Goal: Task Accomplishment & Management: Complete application form

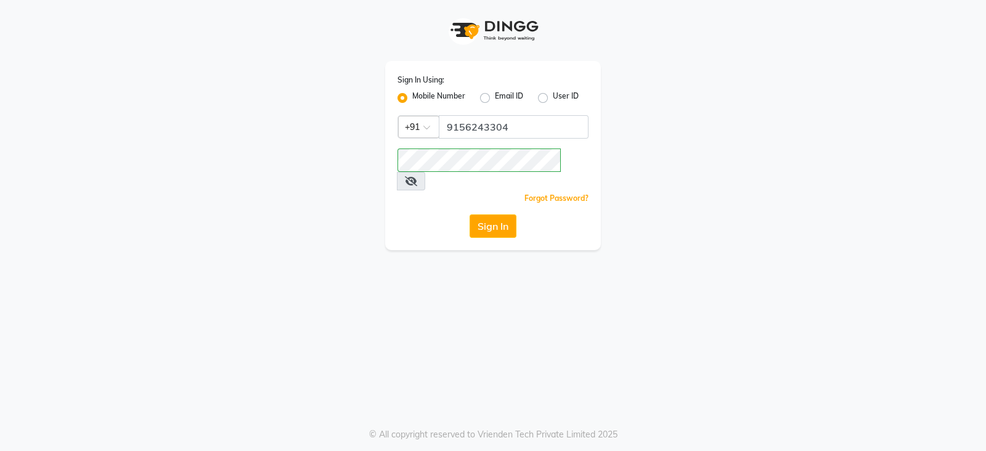
click at [417, 176] on icon at bounding box center [411, 181] width 12 height 10
click at [485, 214] on button "Sign In" at bounding box center [493, 225] width 47 height 23
click at [518, 123] on input "9156243304" at bounding box center [514, 126] width 150 height 23
type input "9"
type input "9156243304"
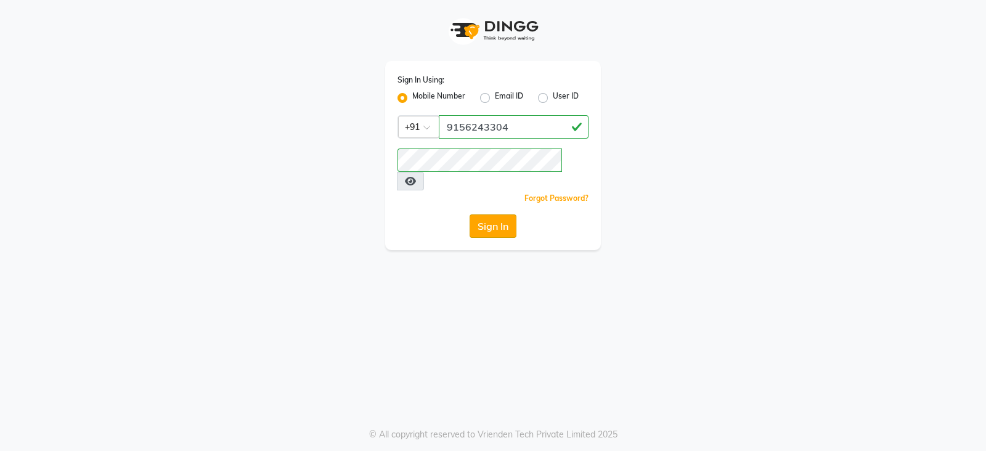
click at [482, 214] on button "Sign In" at bounding box center [493, 225] width 47 height 23
click at [666, 174] on div "Sign In Using: Mobile Number Email ID User ID Country Code × [PHONE_NUMBER] Rem…" at bounding box center [493, 125] width 703 height 250
click at [499, 214] on button "Sign In" at bounding box center [493, 225] width 47 height 23
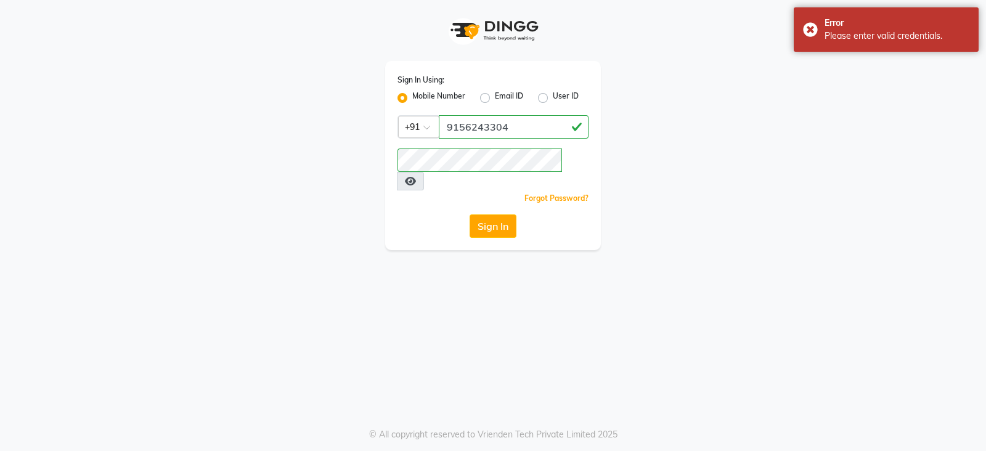
click at [427, 347] on div "Sign In Using: Mobile Number Email ID User ID Country Code × [PHONE_NUMBER] Rem…" at bounding box center [493, 225] width 986 height 451
click at [496, 214] on button "Sign In" at bounding box center [493, 225] width 47 height 23
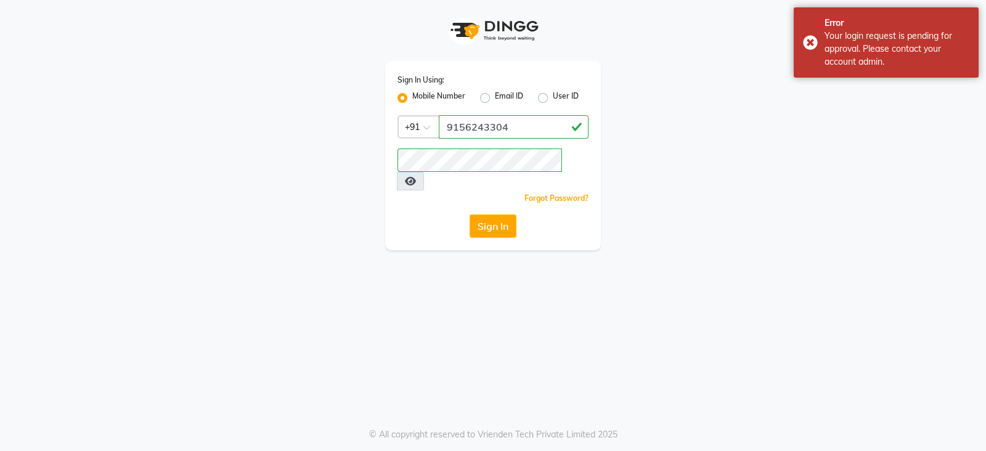
click at [424, 172] on span at bounding box center [410, 181] width 27 height 18
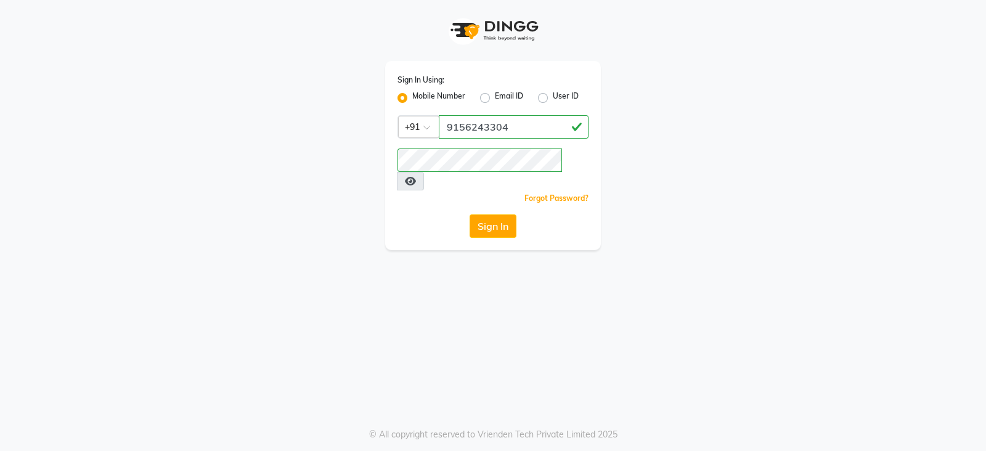
click at [416, 176] on icon at bounding box center [410, 181] width 11 height 10
click at [194, 128] on div "Sign In Using: Mobile Number Email ID User ID Country Code × [PHONE_NUMBER] Rem…" at bounding box center [493, 125] width 703 height 250
click at [484, 90] on div "Sign In Using: Mobile Number Email ID User ID" at bounding box center [493, 89] width 191 height 32
click at [495, 99] on label "Email ID" at bounding box center [509, 98] width 28 height 15
click at [495, 99] on input "Email ID" at bounding box center [499, 95] width 8 height 8
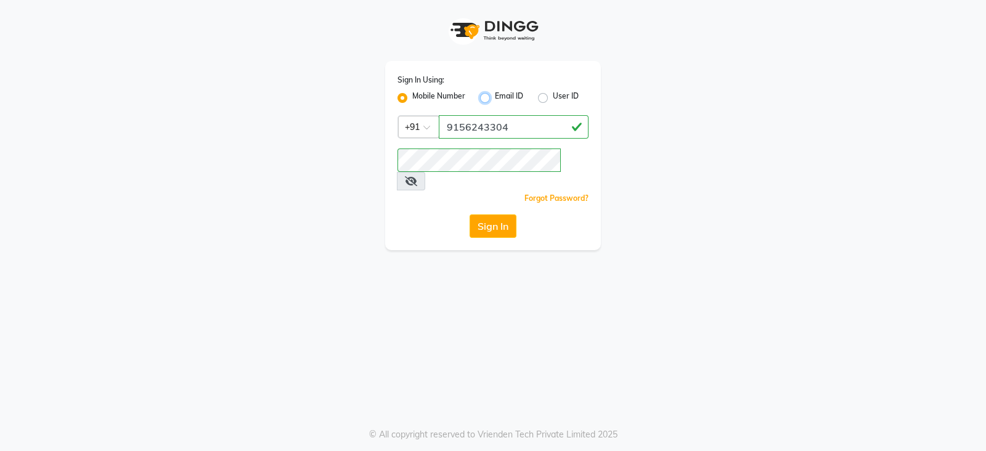
radio input "true"
radio input "false"
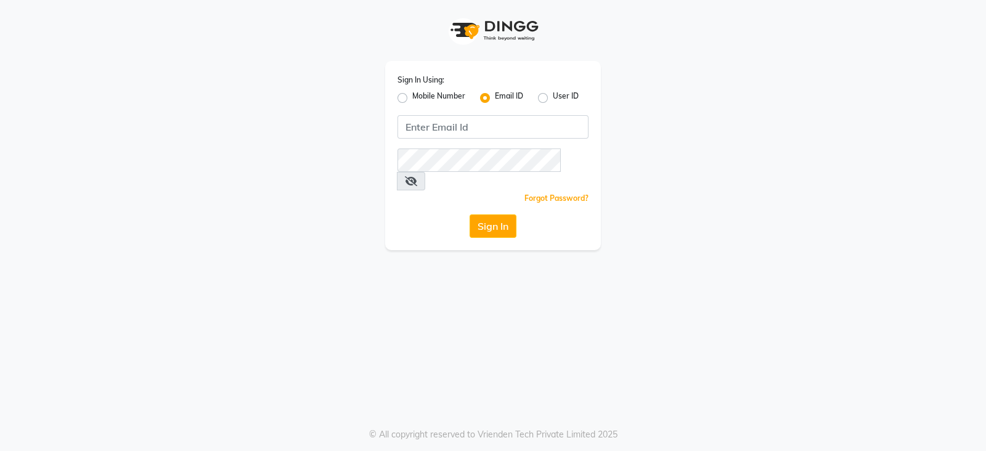
click at [394, 96] on div "Sign In Using: Mobile Number Email ID User ID Remember me Forgot Password? Sign…" at bounding box center [493, 155] width 216 height 189
click at [412, 99] on label "Mobile Number" at bounding box center [438, 98] width 53 height 15
click at [412, 99] on input "Mobile Number" at bounding box center [416, 95] width 8 height 8
radio input "true"
radio input "false"
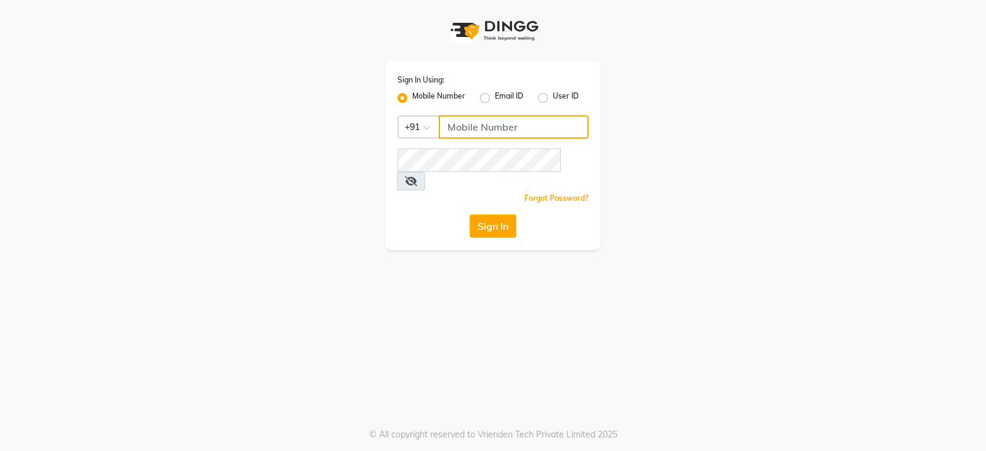
click at [483, 127] on input "Username" at bounding box center [514, 126] width 150 height 23
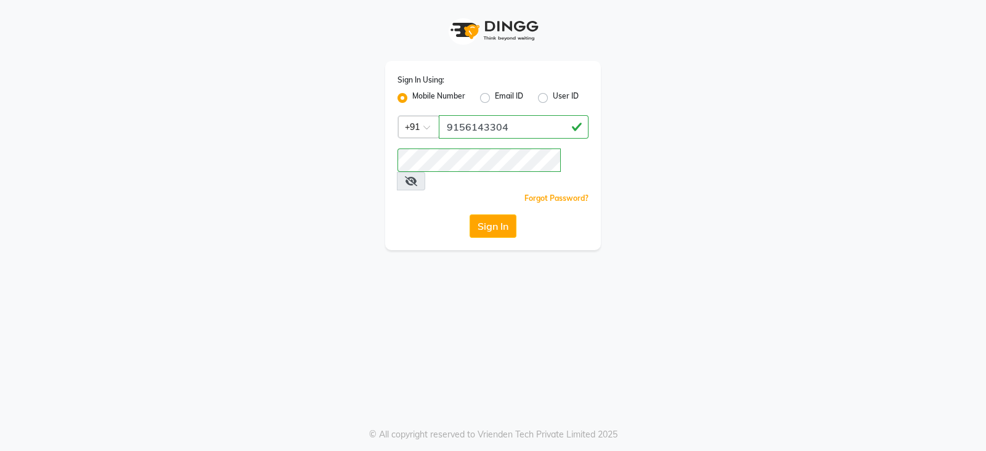
drag, startPoint x: 386, startPoint y: 306, endPoint x: 463, endPoint y: 269, distance: 84.9
click at [394, 298] on div "Sign In Using: Mobile Number Email ID User ID Country Code × [PHONE_NUMBER] Rem…" at bounding box center [493, 225] width 986 height 451
click at [491, 214] on button "Sign In" at bounding box center [493, 225] width 47 height 23
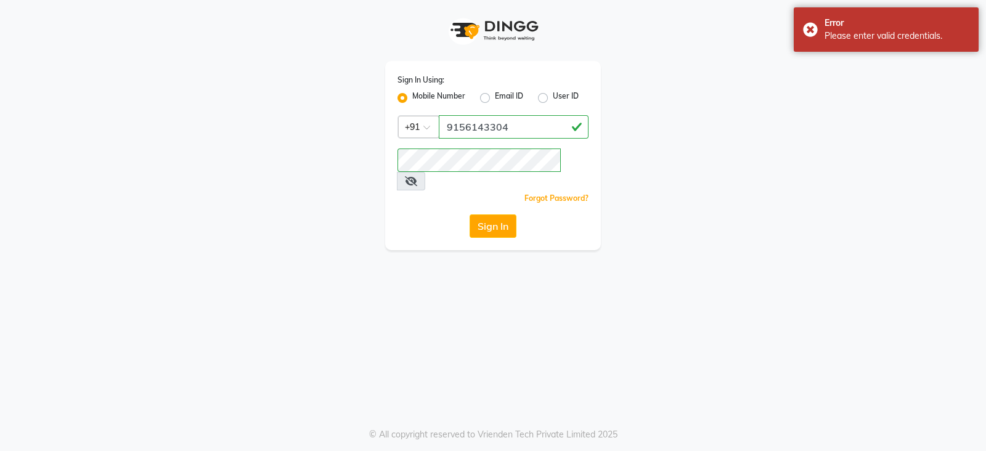
click at [417, 176] on icon at bounding box center [411, 181] width 12 height 10
click at [416, 176] on icon at bounding box center [410, 181] width 11 height 10
click at [533, 126] on input "9156143304" at bounding box center [514, 126] width 150 height 23
type input "9"
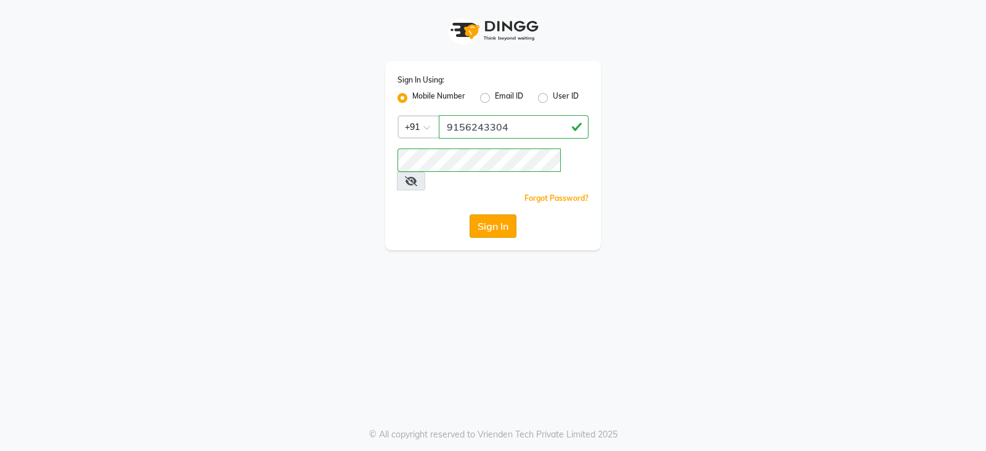
click at [489, 214] on button "Sign In" at bounding box center [493, 225] width 47 height 23
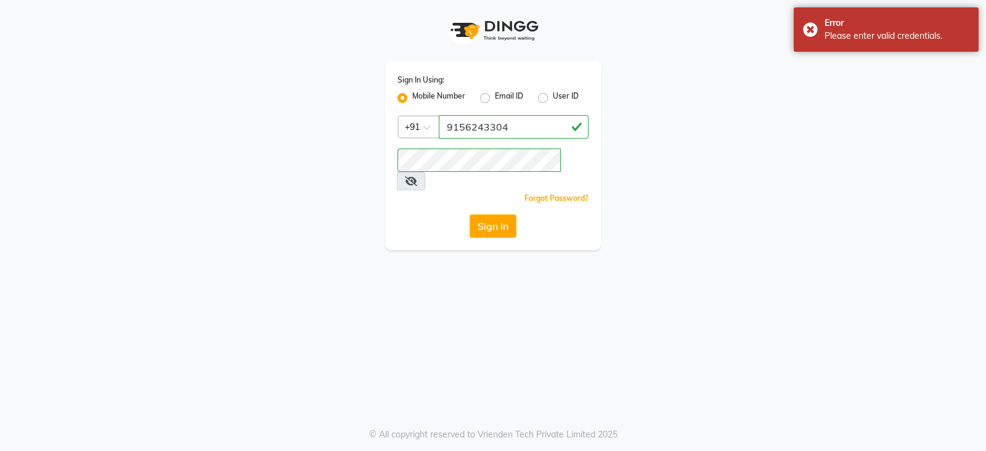
click at [608, 88] on div "Sign In Using: Mobile Number Email ID User ID Country Code × [PHONE_NUMBER] Rem…" at bounding box center [493, 125] width 234 height 250
click at [638, 69] on div "Sign In Using: Mobile Number Email ID User ID Country Code × [PHONE_NUMBER] Rem…" at bounding box center [493, 125] width 703 height 250
drag, startPoint x: 814, startPoint y: 23, endPoint x: 777, endPoint y: 79, distance: 67.0
click at [813, 26] on div "Error Please enter valid credentials." at bounding box center [886, 29] width 185 height 44
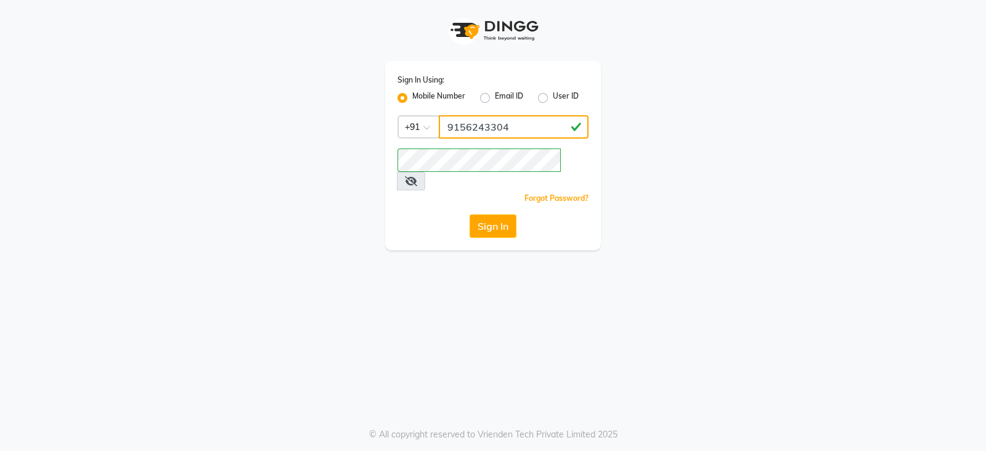
click at [537, 128] on input "9156243304" at bounding box center [514, 126] width 150 height 23
type input "9"
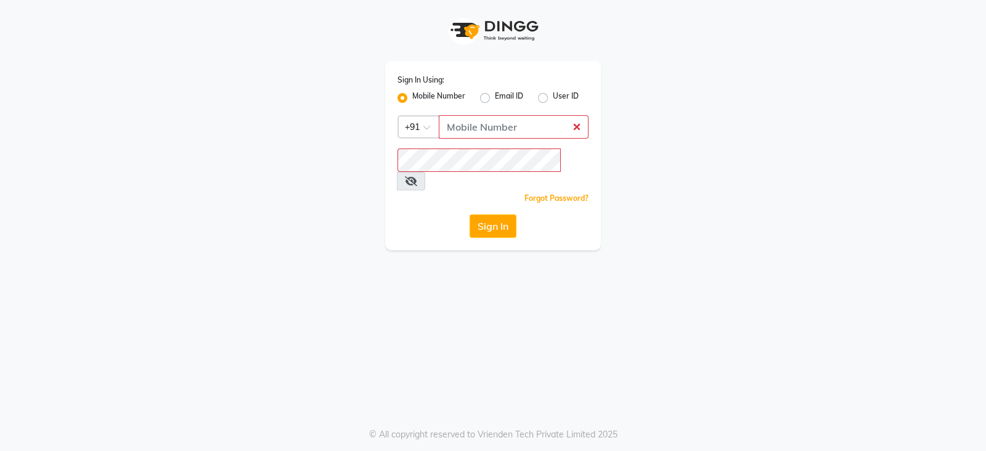
click at [470, 294] on div "Sign In Using: Mobile Number Email ID User ID Country Code × +91 Remember me Fo…" at bounding box center [493, 225] width 986 height 451
click at [573, 126] on input "Username" at bounding box center [514, 126] width 150 height 23
drag, startPoint x: 573, startPoint y: 126, endPoint x: 660, endPoint y: 127, distance: 86.9
click at [660, 127] on div "Sign In Using: Mobile Number Email ID User ID Country Code × +91 Remember me Fo…" at bounding box center [493, 125] width 703 height 250
click at [685, 127] on div "Sign In Using: Mobile Number Email ID User ID Country Code × +91 Remember me Fo…" at bounding box center [493, 125] width 703 height 250
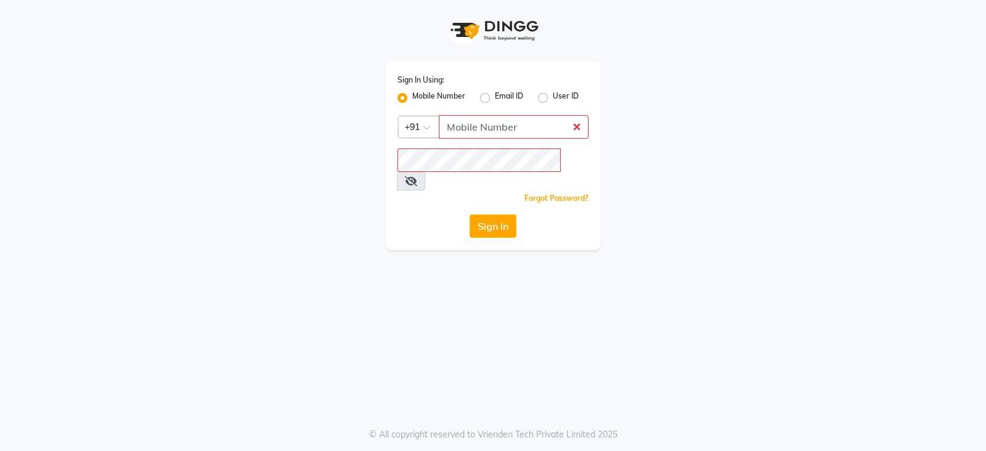
click at [685, 127] on div "Sign In Using: Mobile Number Email ID User ID Country Code × +91 Remember me Fo…" at bounding box center [493, 125] width 703 height 250
click at [529, 136] on input "Username" at bounding box center [514, 126] width 150 height 23
click at [780, 147] on div "Sign In Using: Mobile Number Email ID User ID Country Code × +91 Remember me Fo…" at bounding box center [493, 125] width 703 height 250
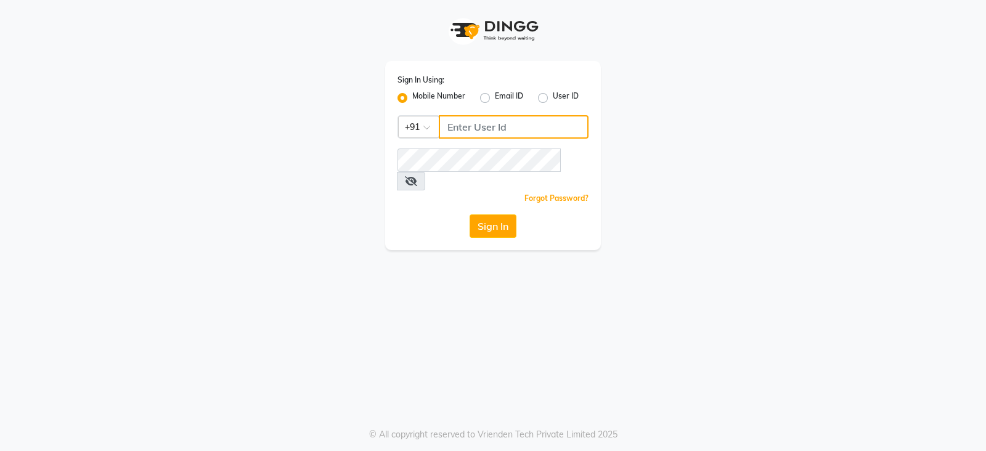
type input "9156243304"
drag, startPoint x: 488, startPoint y: 237, endPoint x: 489, endPoint y: 221, distance: 15.5
click at [488, 231] on div "Sign In Using: Mobile Number Email ID User ID Country Code × [PHONE_NUMBER] Rem…" at bounding box center [493, 225] width 986 height 451
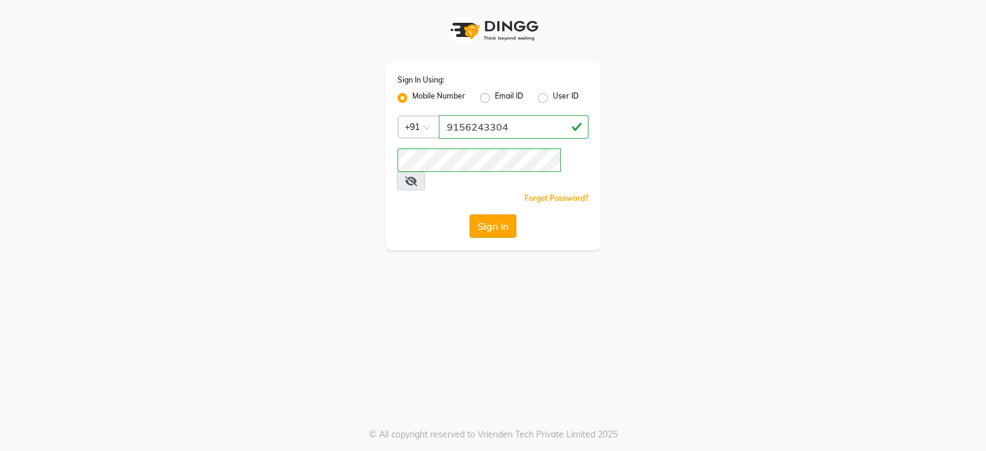
click at [489, 214] on button "Sign In" at bounding box center [493, 225] width 47 height 23
click at [486, 214] on button "Sign In" at bounding box center [493, 225] width 47 height 23
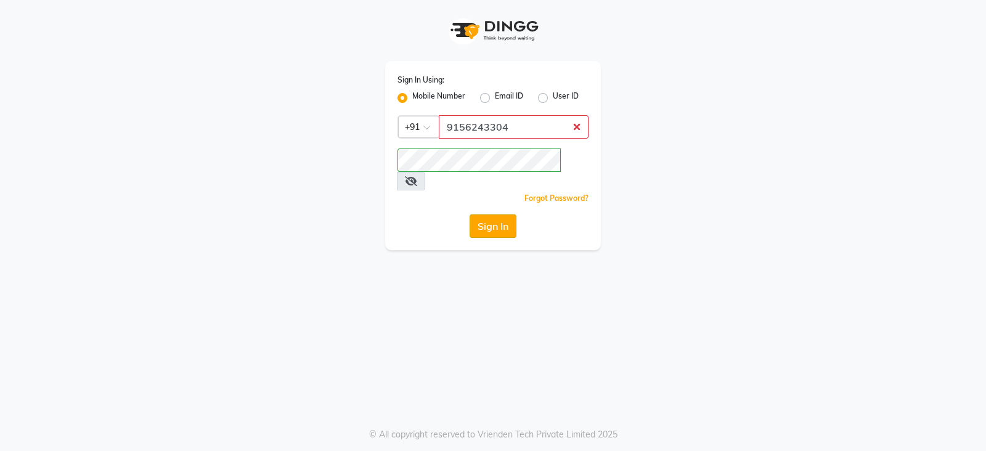
click at [506, 214] on button "Sign In" at bounding box center [493, 225] width 47 height 23
click at [441, 223] on div "Sign In Using: Mobile Number Email ID User ID Country Code × [PHONE_NUMBER] Rem…" at bounding box center [493, 155] width 216 height 189
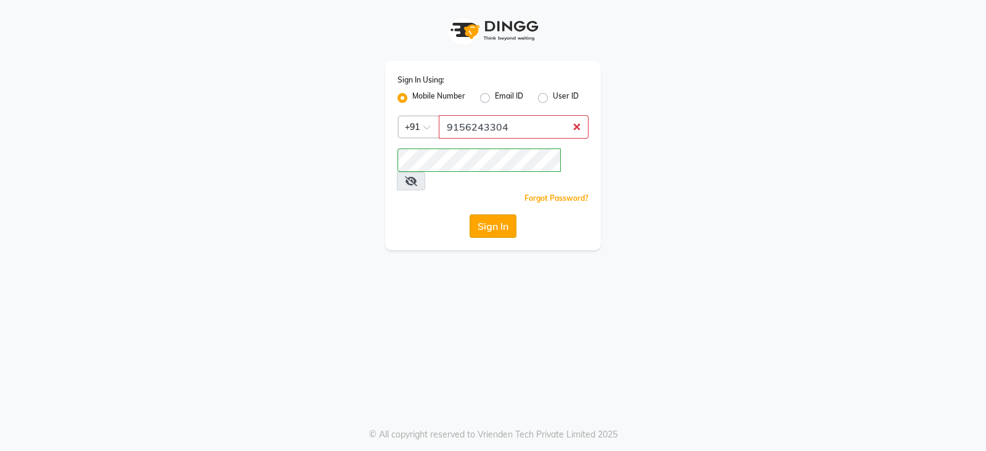
click at [509, 214] on button "Sign In" at bounding box center [493, 225] width 47 height 23
click at [545, 194] on link "Forgot Password?" at bounding box center [557, 198] width 64 height 9
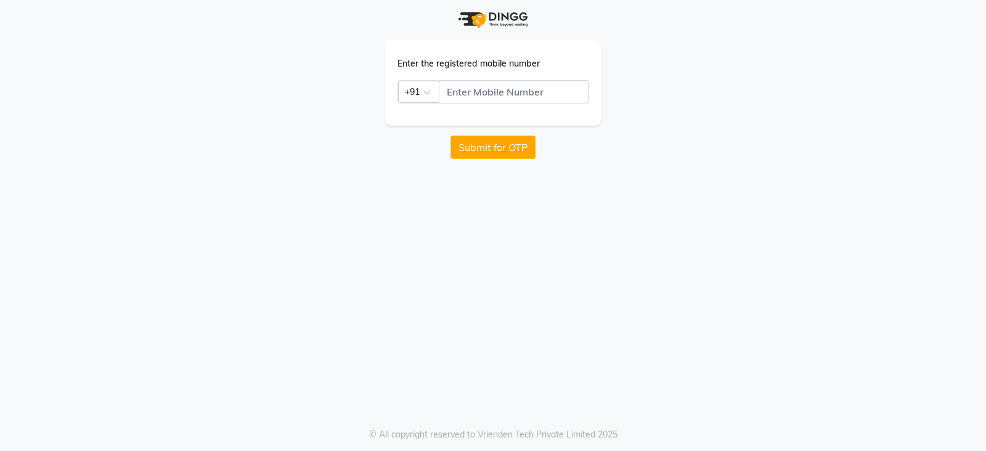
click at [483, 133] on form "Enter the registered mobile number Country Code × +91 Submit for OTP" at bounding box center [493, 99] width 216 height 119
click at [540, 84] on input "text" at bounding box center [514, 91] width 150 height 23
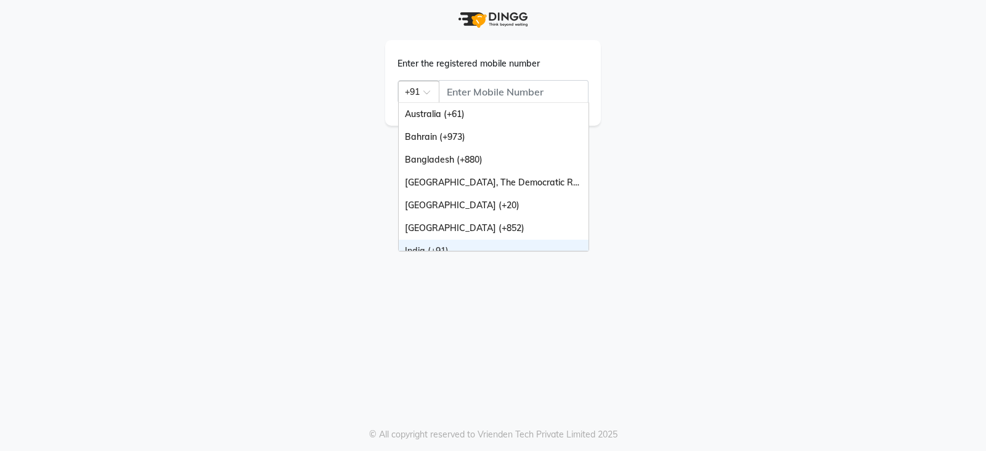
click at [427, 87] on div "Country Code × +91" at bounding box center [418, 92] width 41 height 22
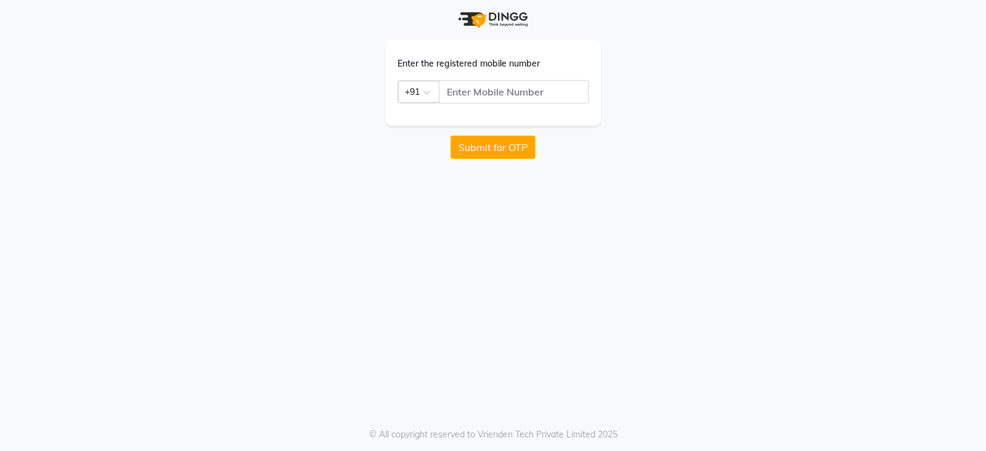
click at [343, 88] on div "Enter the registered mobile number Country Code × +91 Submit for OTP" at bounding box center [493, 79] width 703 height 159
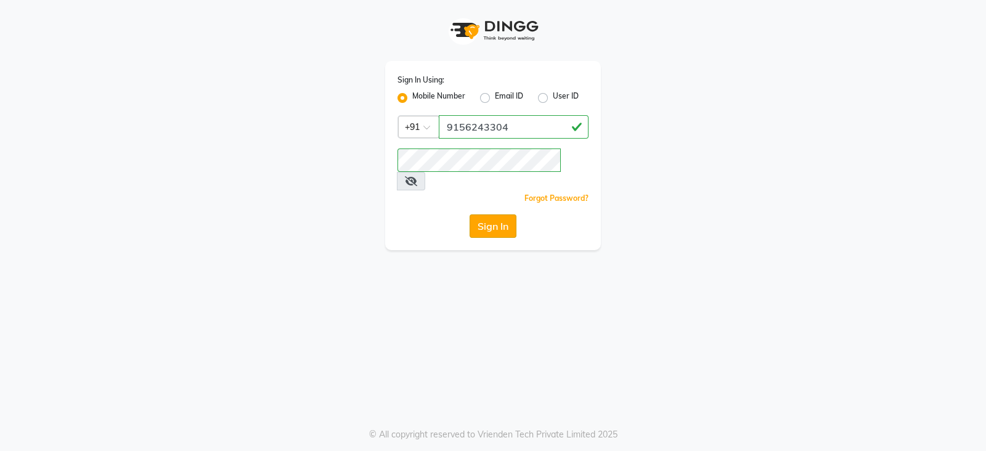
click at [496, 214] on button "Sign In" at bounding box center [493, 225] width 47 height 23
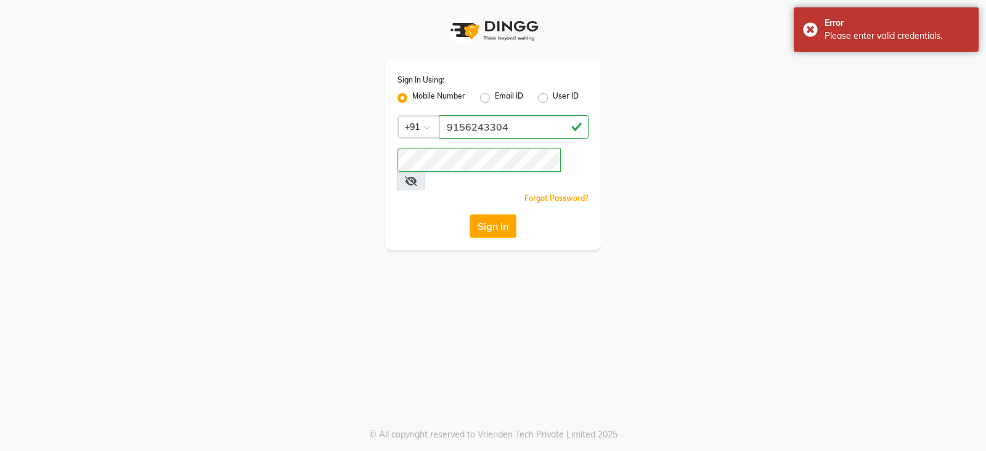
click at [954, 109] on app-login "Sign In Using: Mobile Number Email ID User ID Country Code × [PHONE_NUMBER] Rem…" at bounding box center [493, 125] width 986 height 250
click at [883, 138] on app-login "Sign In Using: Mobile Number Email ID User ID Country Code × [PHONE_NUMBER] Rem…" at bounding box center [493, 125] width 986 height 250
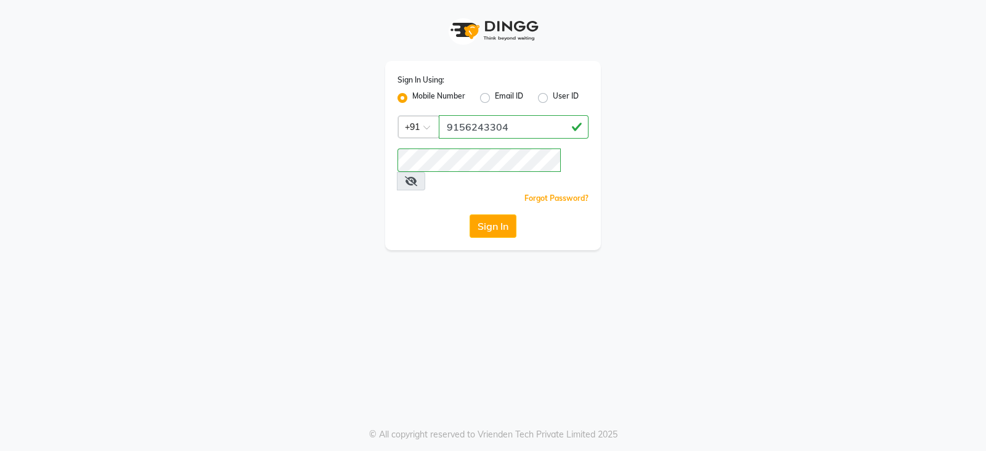
click at [503, 223] on div "Sign In Using: Mobile Number Email ID User ID Country Code × [PHONE_NUMBER] Rem…" at bounding box center [493, 155] width 216 height 189
click at [496, 214] on button "Sign In" at bounding box center [493, 225] width 47 height 23
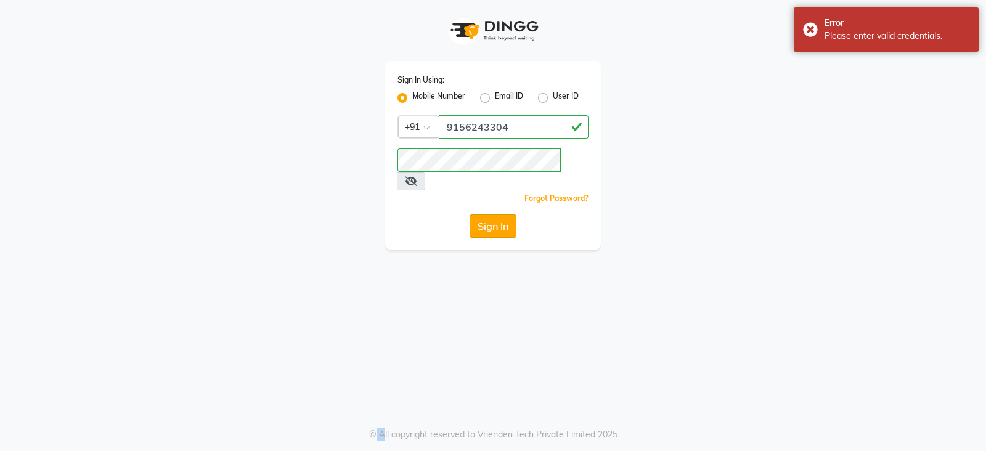
click at [480, 214] on button "Sign In" at bounding box center [493, 225] width 47 height 23
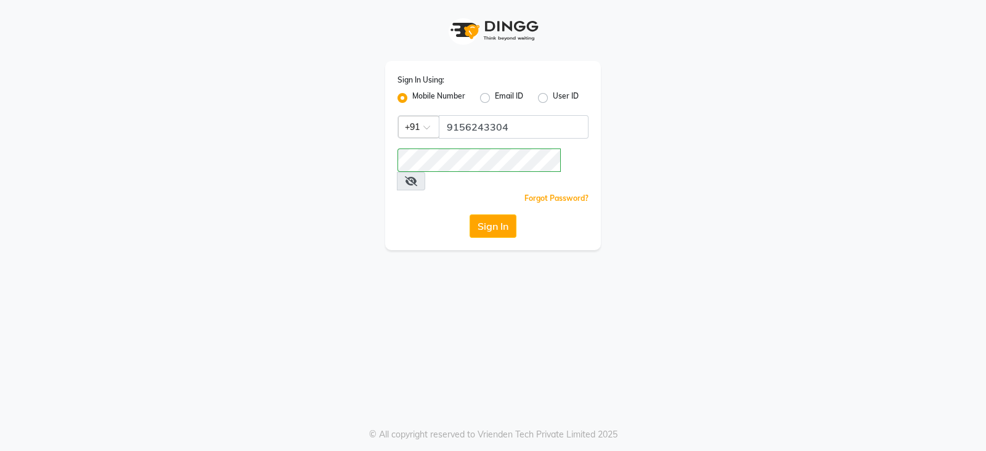
click at [487, 227] on div "Sign In Using: Mobile Number Email ID User ID Country Code × [PHONE_NUMBER] Rem…" at bounding box center [493, 155] width 216 height 189
click at [488, 221] on div "Sign In Using: Mobile Number Email ID User ID Country Code × [PHONE_NUMBER] Rem…" at bounding box center [493, 155] width 216 height 189
click at [492, 214] on button "Sign In" at bounding box center [493, 225] width 47 height 23
click at [484, 220] on button "Sign In" at bounding box center [493, 225] width 47 height 23
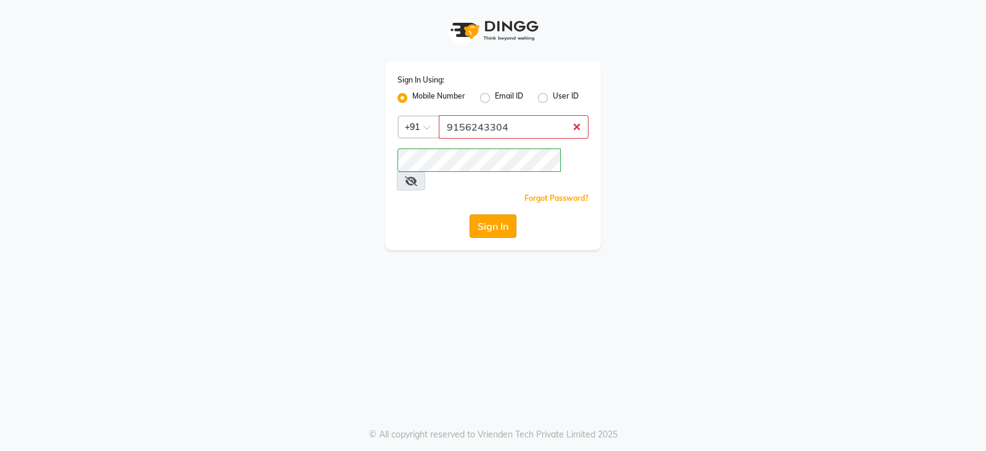
click at [484, 220] on button "Sign In" at bounding box center [493, 225] width 47 height 23
drag, startPoint x: 484, startPoint y: 217, endPoint x: 487, endPoint y: 205, distance: 12.7
click at [486, 214] on button "Sign In" at bounding box center [493, 225] width 47 height 23
click at [488, 214] on button "Sign In" at bounding box center [493, 225] width 47 height 23
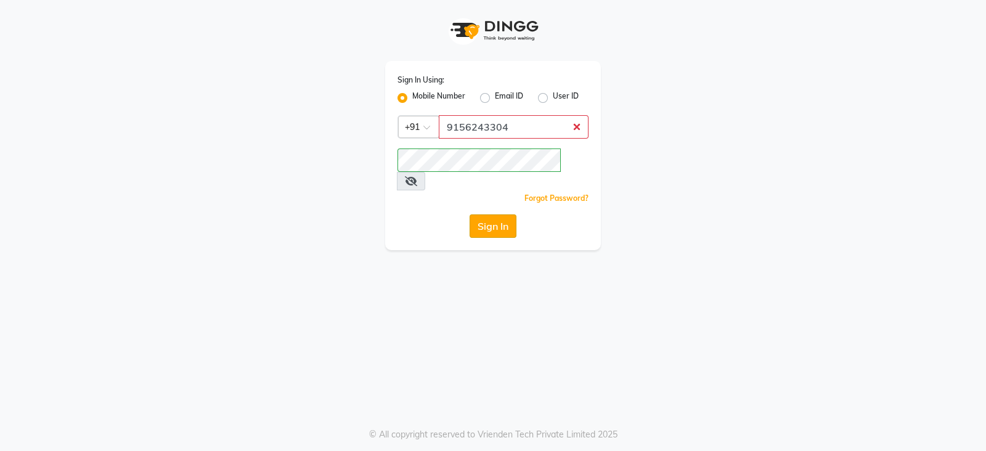
click at [488, 214] on button "Sign In" at bounding box center [493, 225] width 47 height 23
click at [489, 214] on button "Sign In" at bounding box center [493, 225] width 47 height 23
click at [491, 214] on button "Sign In" at bounding box center [493, 225] width 47 height 23
click at [499, 214] on button "Sign In" at bounding box center [493, 225] width 47 height 23
click at [507, 214] on button "Sign In" at bounding box center [493, 225] width 47 height 23
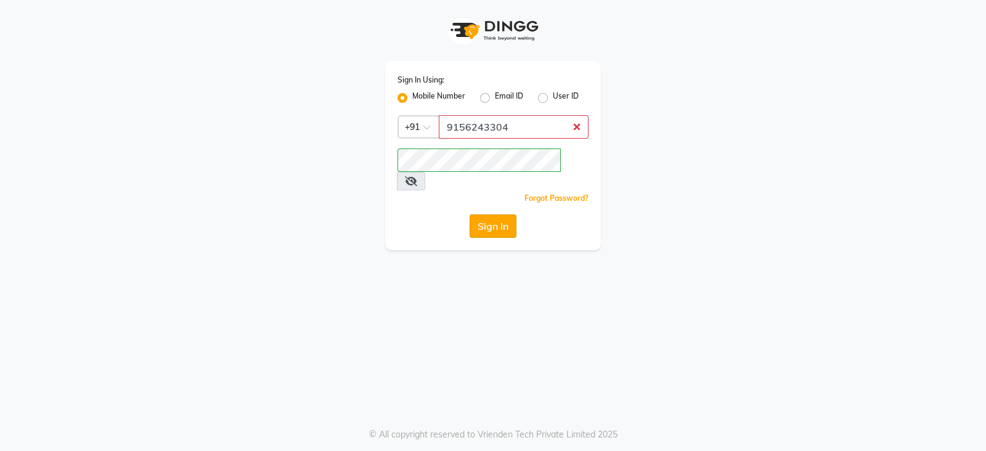
click at [507, 214] on button "Sign In" at bounding box center [493, 225] width 47 height 23
click at [504, 214] on button "Sign In" at bounding box center [493, 225] width 47 height 23
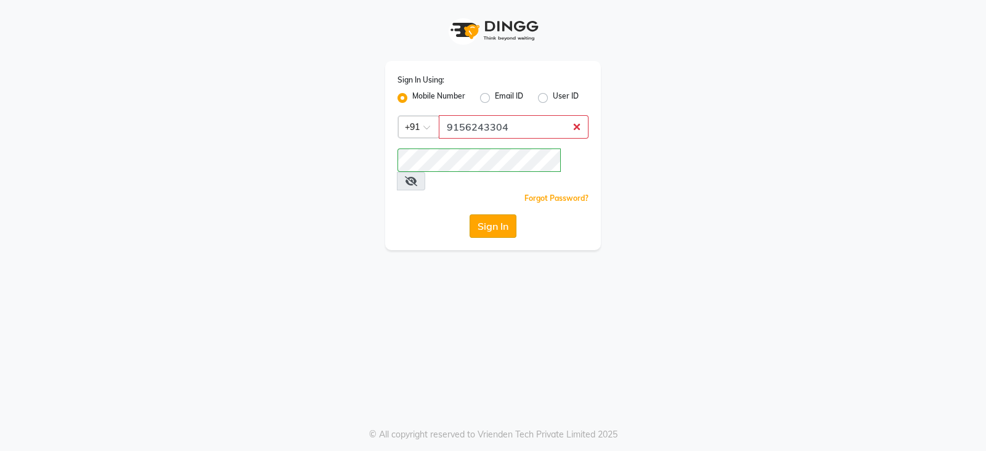
click at [486, 214] on button "Sign In" at bounding box center [493, 225] width 47 height 23
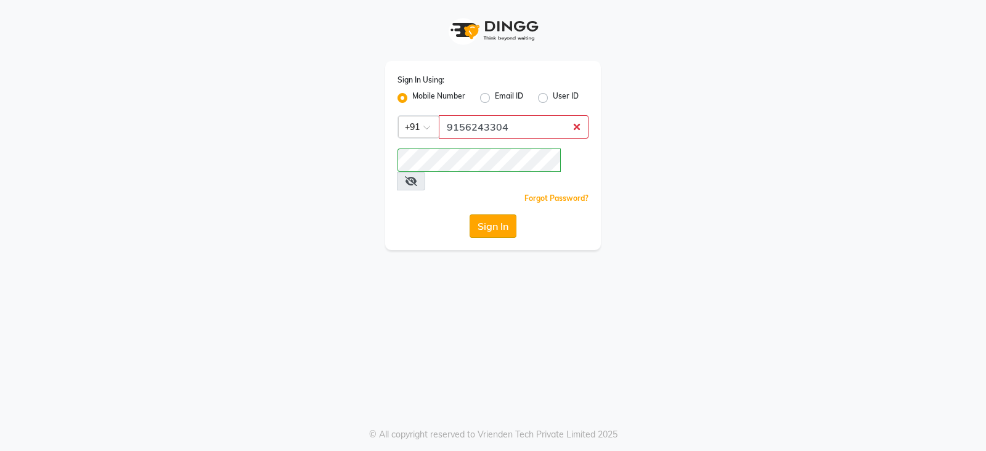
click at [486, 214] on button "Sign In" at bounding box center [493, 225] width 47 height 23
click at [480, 214] on button "Sign In" at bounding box center [493, 225] width 47 height 23
